Goal: Task Accomplishment & Management: Complete application form

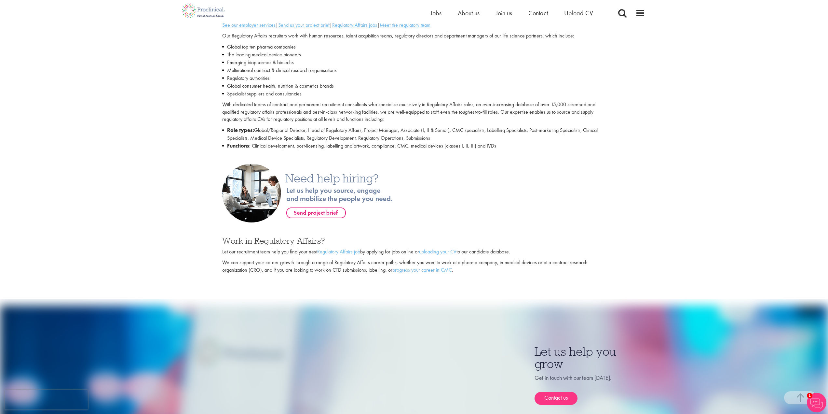
scroll to position [260, 0]
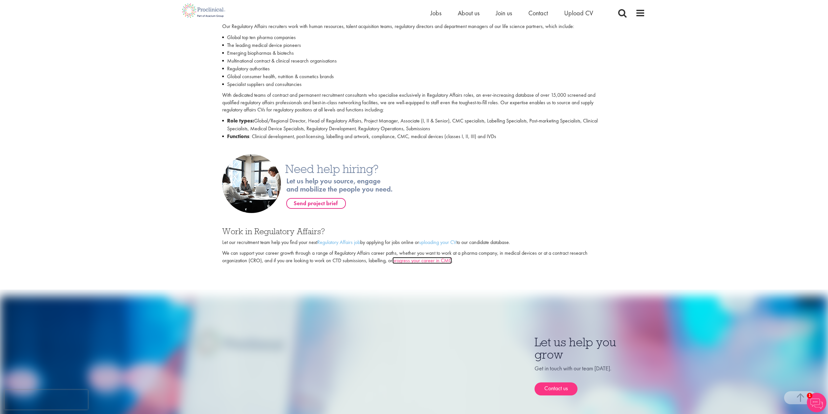
click at [427, 260] on link "progress your career in CMC" at bounding box center [422, 260] width 60 height 7
click at [450, 241] on link "uploading your CV" at bounding box center [437, 242] width 37 height 7
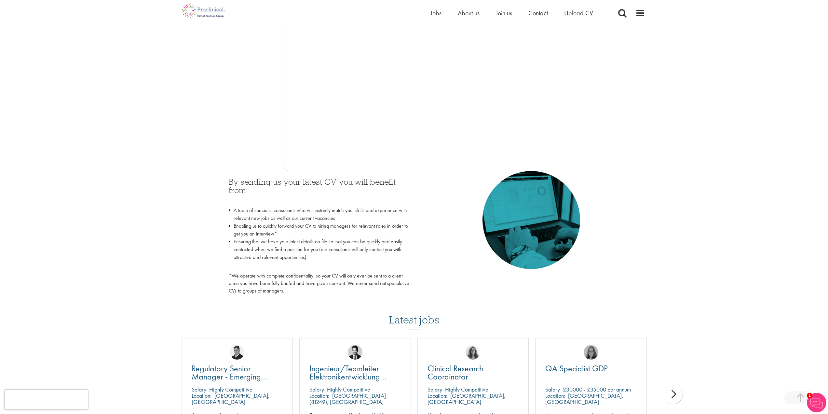
scroll to position [163, 0]
